Goal: Task Accomplishment & Management: Use online tool/utility

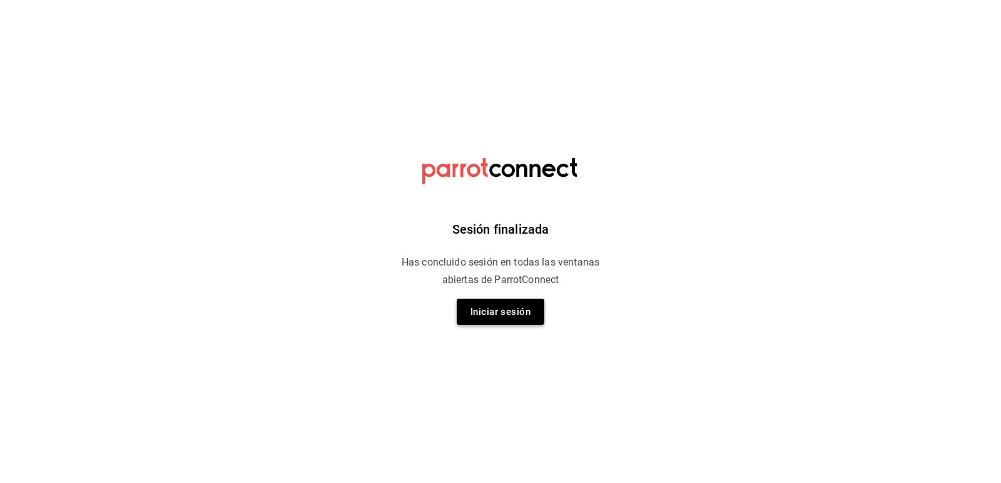
click at [520, 325] on button "Iniciar sesión" at bounding box center [500, 312] width 88 height 26
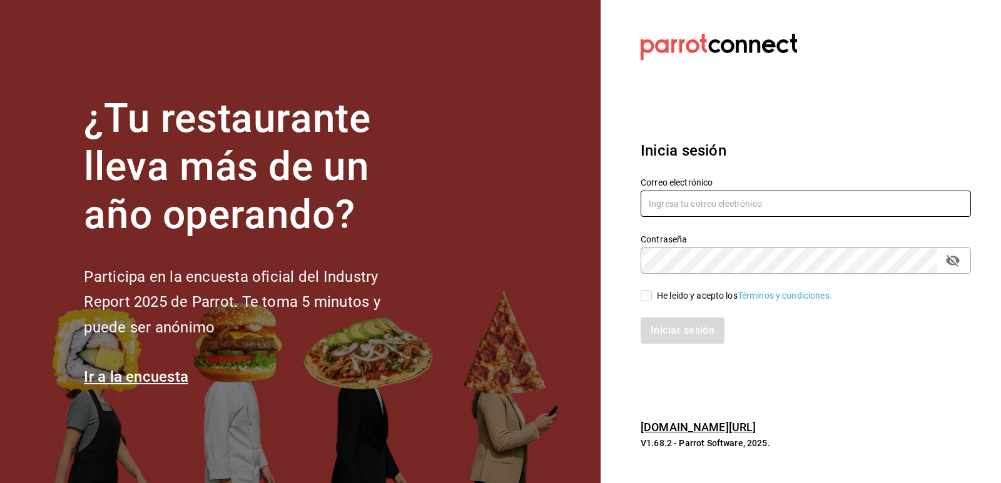
type input "[EMAIL_ADDRESS][DOMAIN_NAME]"
click at [650, 290] on label "He leído y acepto los Términos y condiciones." at bounding box center [735, 296] width 191 height 13
click at [650, 290] on input "He leído y acepto los Términos y condiciones." at bounding box center [645, 295] width 11 height 11
checkbox input "true"
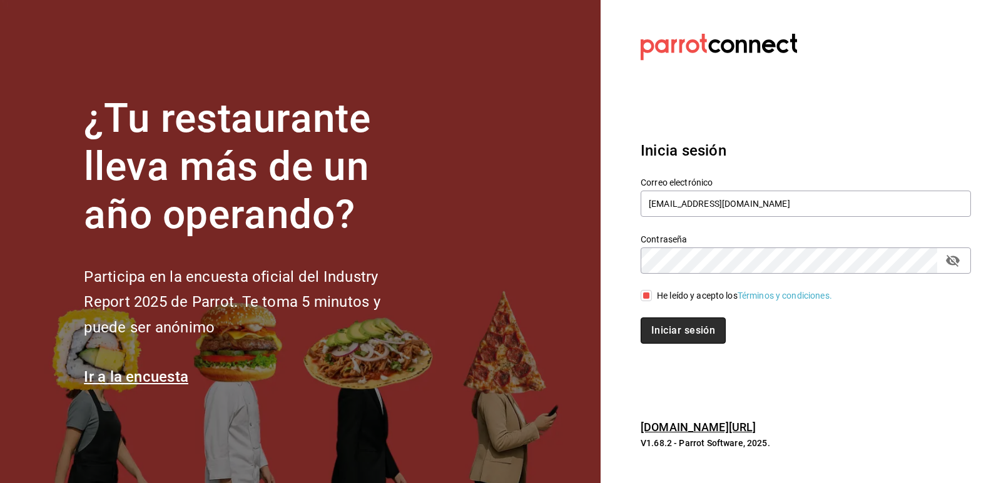
click at [671, 335] on button "Iniciar sesión" at bounding box center [682, 331] width 85 height 26
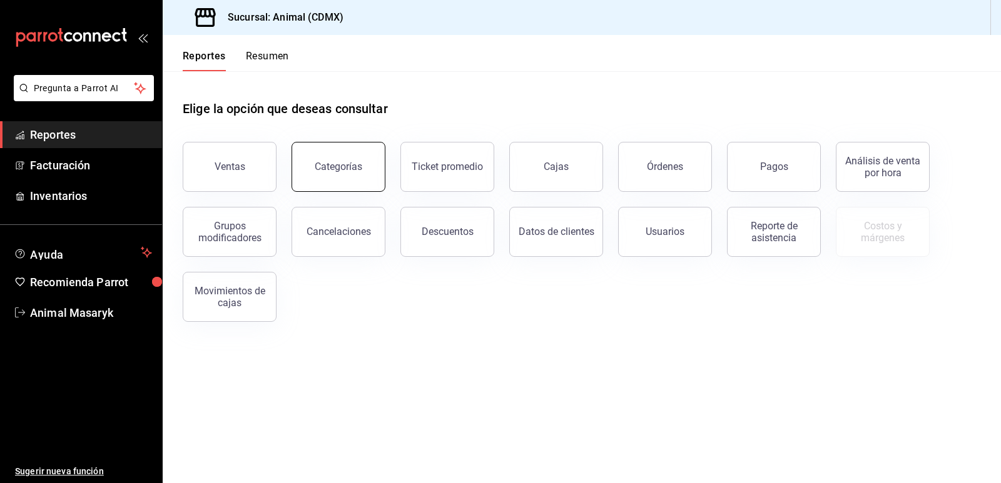
click at [348, 171] on div "Categorías" at bounding box center [339, 167] width 48 height 12
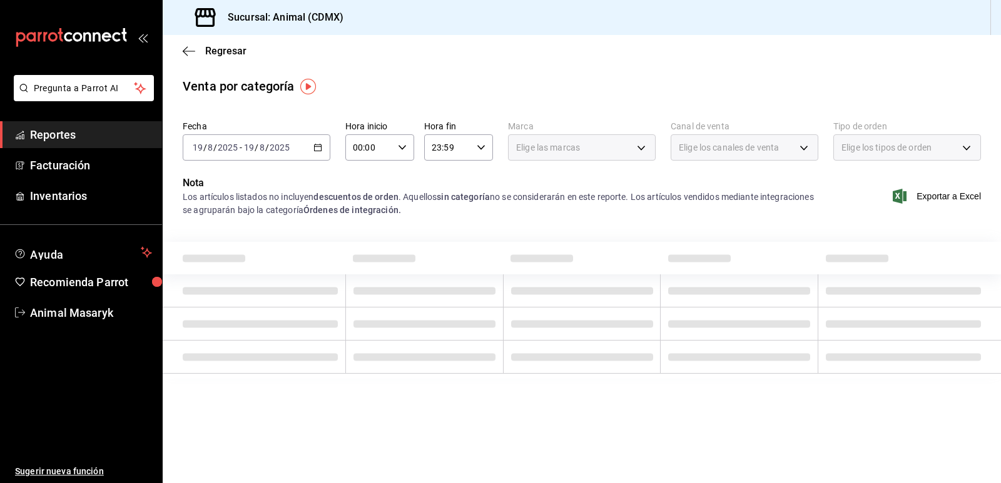
click at [311, 148] on div "2025-08-19 19 / 8 / 2025 - 2025-08-19 19 / 8 / 2025" at bounding box center [257, 147] width 148 height 26
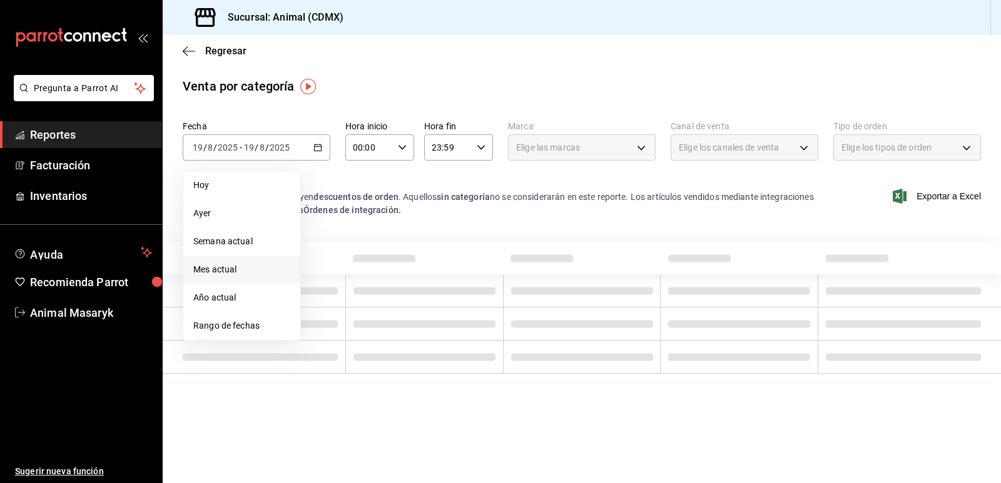
click at [253, 267] on span "Mes actual" at bounding box center [241, 269] width 97 height 13
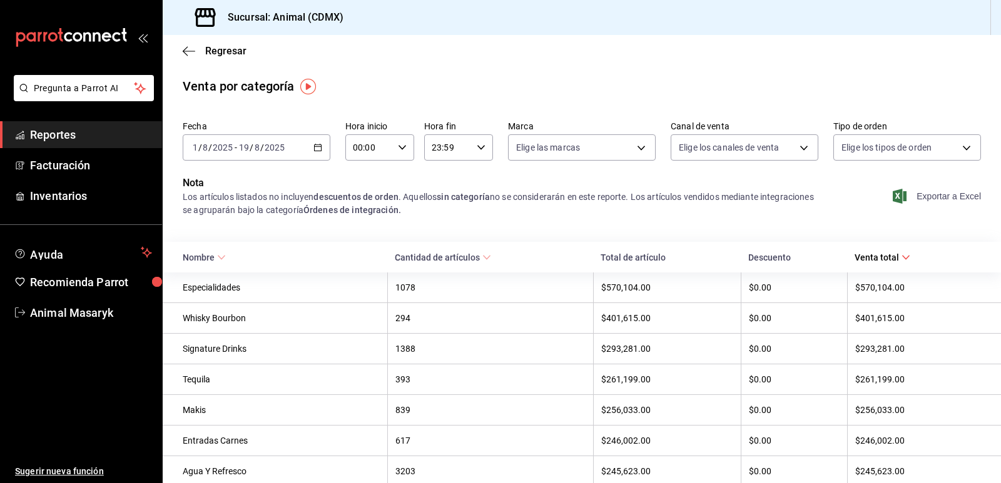
click at [954, 196] on span "Exportar a Excel" at bounding box center [938, 196] width 86 height 15
